Goal: Find specific page/section: Find specific page/section

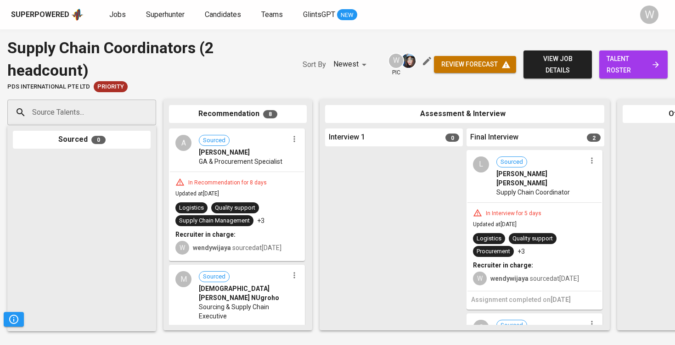
scroll to position [0, 45]
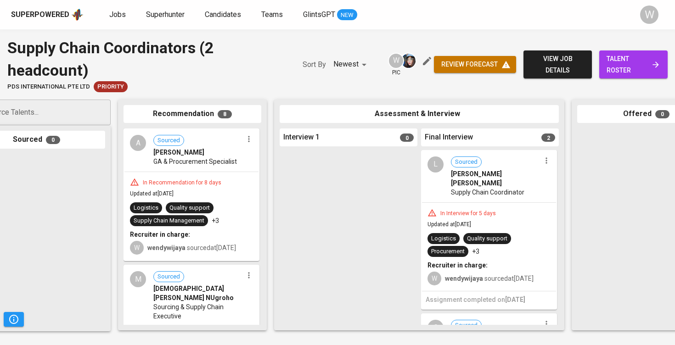
click at [124, 16] on link "Jobs" at bounding box center [118, 14] width 18 height 11
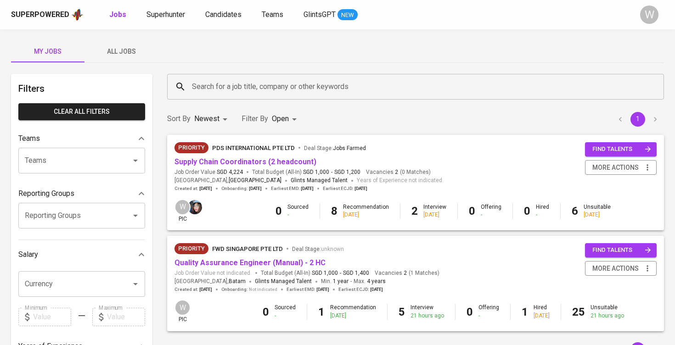
click at [140, 58] on button "All Jobs" at bounding box center [120, 51] width 73 height 22
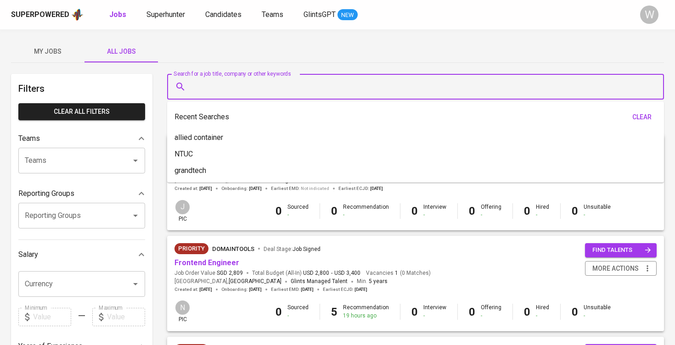
click at [248, 92] on input "Search for a job title, company or other keywords" at bounding box center [418, 86] width 456 height 17
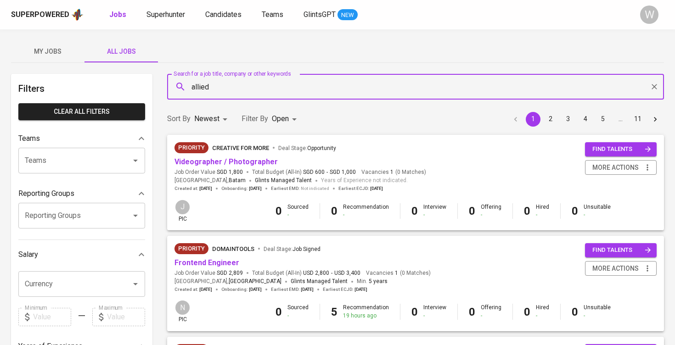
type input "allied"
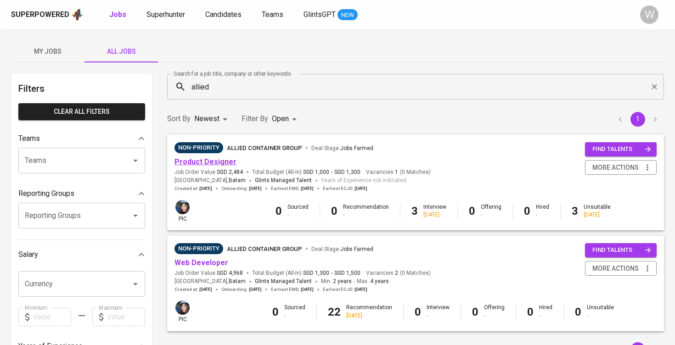
click at [218, 160] on link "Product Designer" at bounding box center [205, 161] width 62 height 9
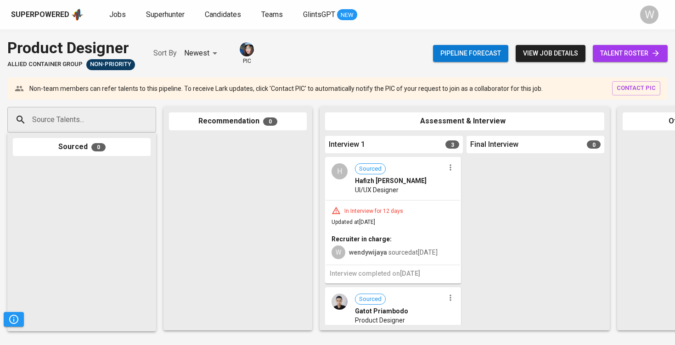
click at [666, 54] on link "talent roster" at bounding box center [629, 53] width 75 height 17
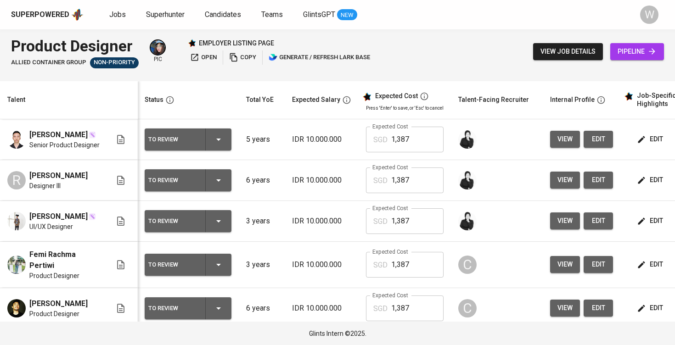
scroll to position [0, 0]
